Goal: Information Seeking & Learning: Learn about a topic

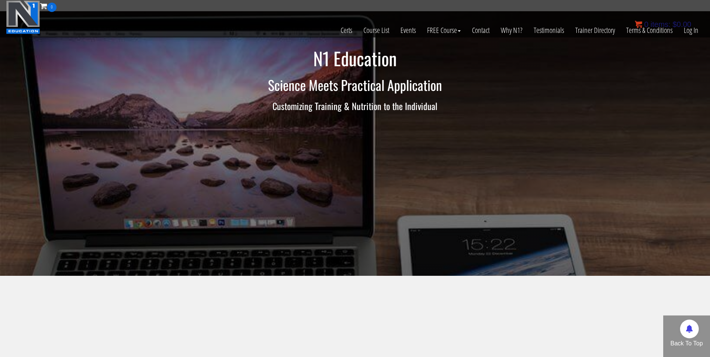
click at [689, 28] on bdi "$ 0.00" at bounding box center [681, 24] width 19 height 8
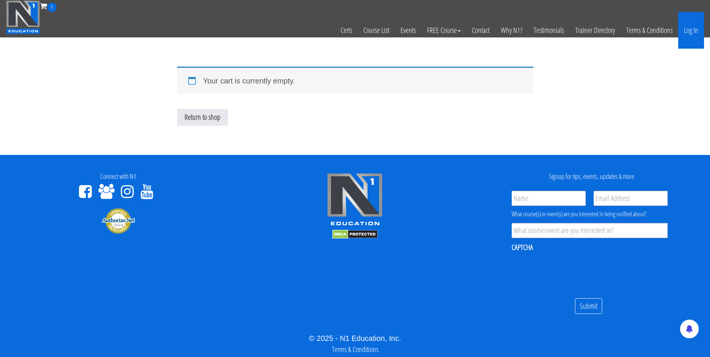
click at [691, 25] on link "Log In" at bounding box center [691, 30] width 26 height 37
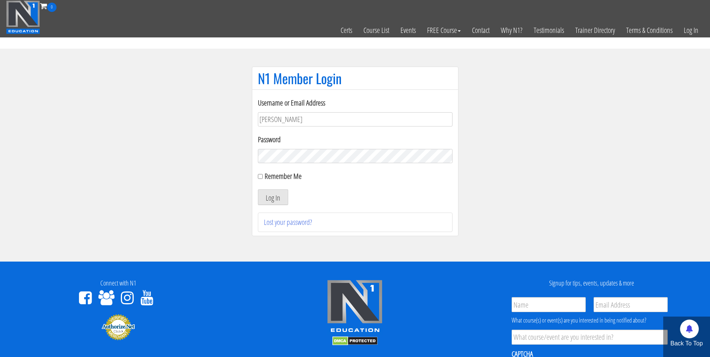
type input "darrennuzzo@gmail.com"
click at [258, 189] on button "Log In" at bounding box center [273, 197] width 30 height 16
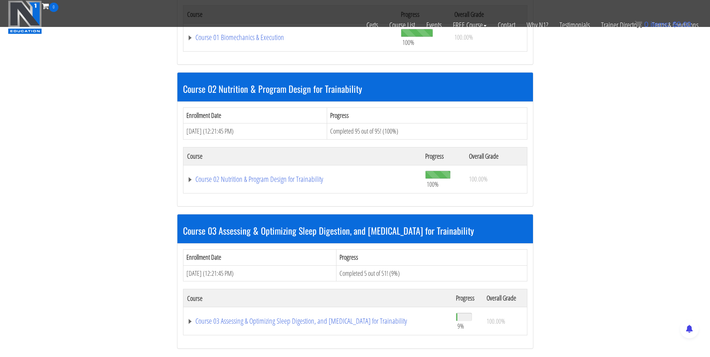
scroll to position [378, 0]
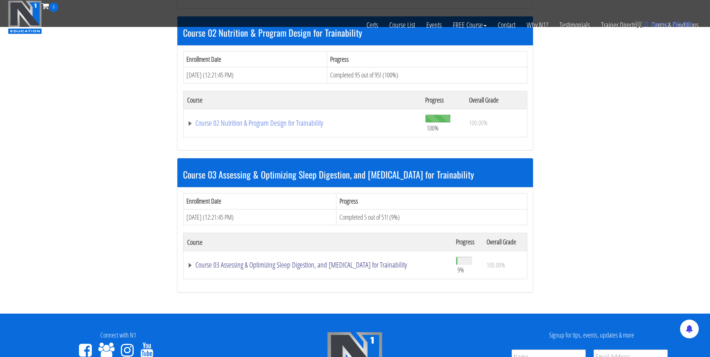
click at [298, 262] on link "Course 03 Assessing & Optimizing Sleep Digestion, and Stress Management for Tra…" at bounding box center [317, 264] width 261 height 7
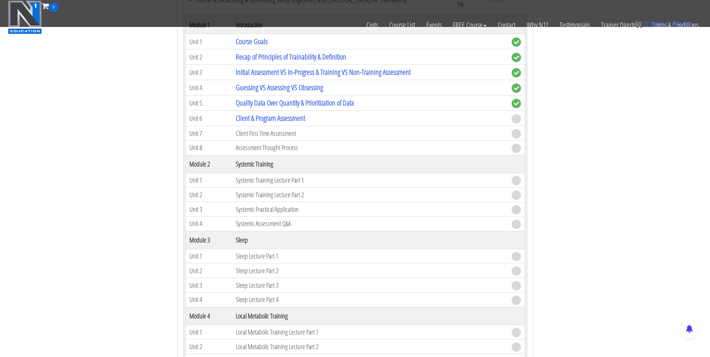
scroll to position [643, 0]
click at [280, 120] on link "Client & Program Assessment" at bounding box center [270, 119] width 69 height 10
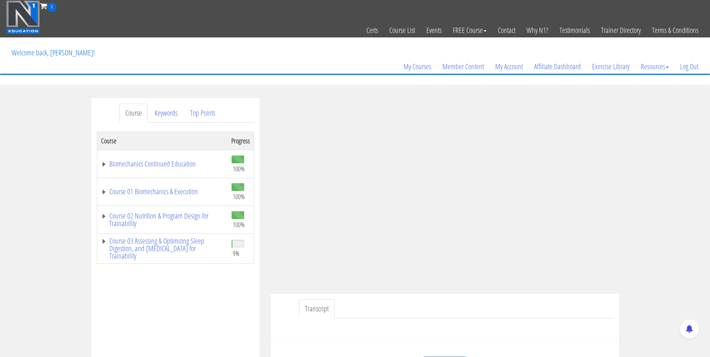
scroll to position [107, 0]
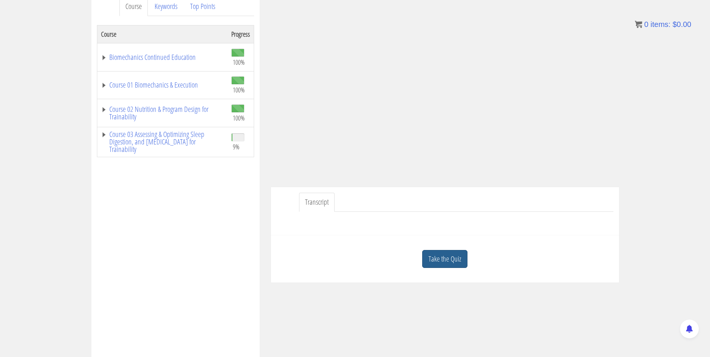
click at [456, 265] on link "Take the Quiz" at bounding box center [444, 259] width 45 height 18
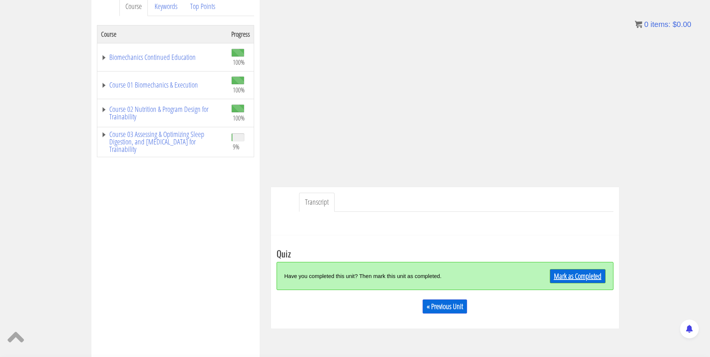
click at [555, 273] on link "Mark as Completed" at bounding box center [578, 276] width 56 height 14
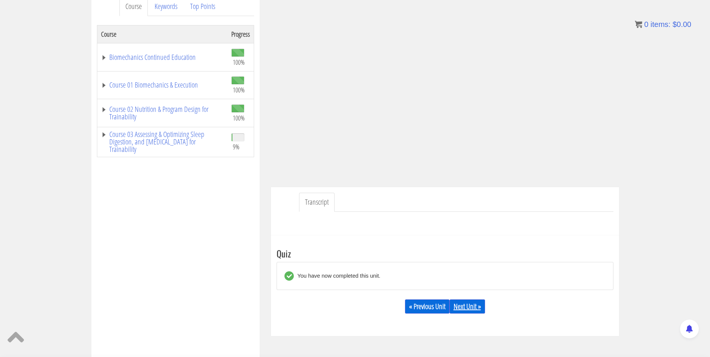
click at [460, 304] on link "Next Unit »" at bounding box center [467, 306] width 36 height 14
